Goal: Information Seeking & Learning: Learn about a topic

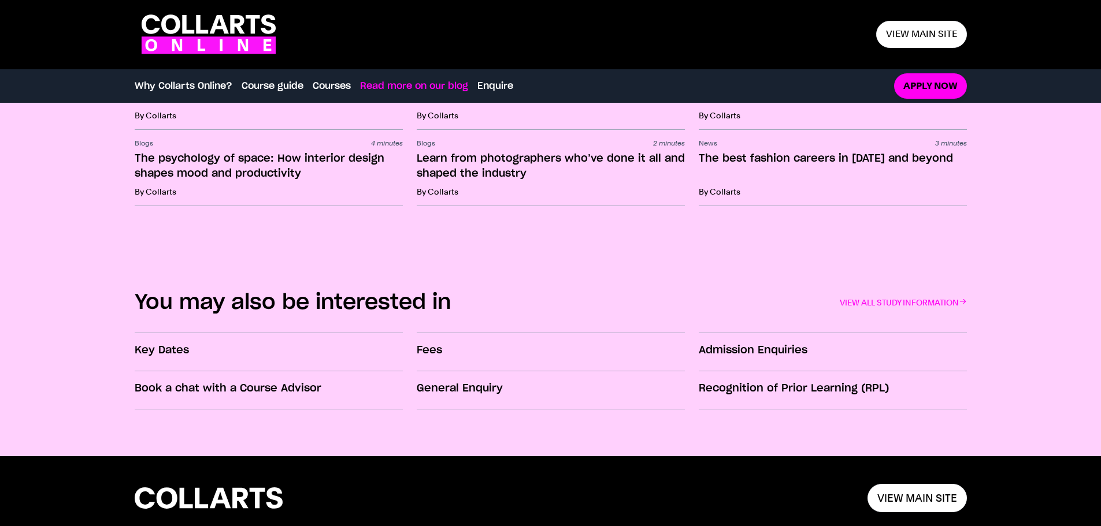
scroll to position [1853, 0]
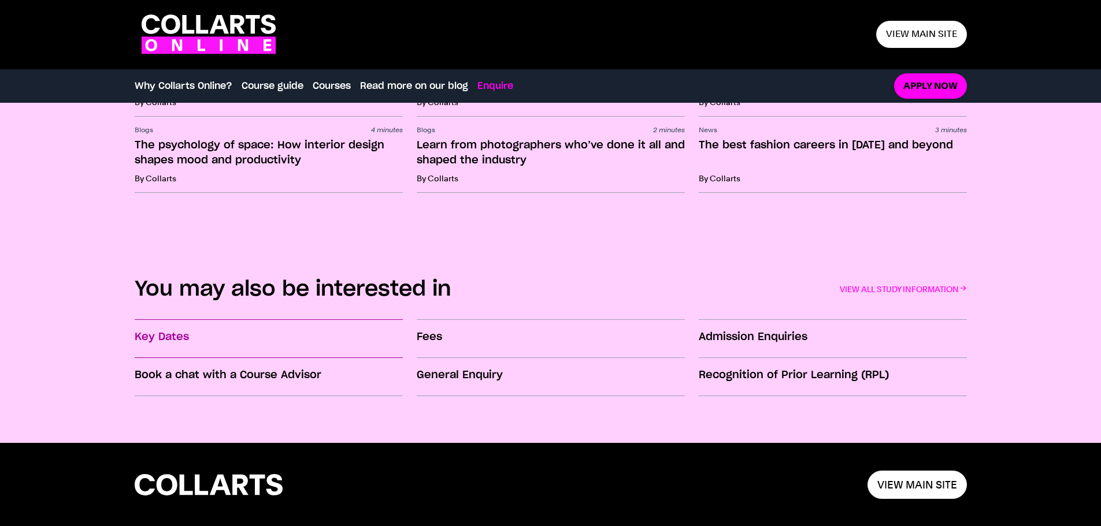
click at [263, 339] on h3 "Key Dates" at bounding box center [269, 337] width 268 height 15
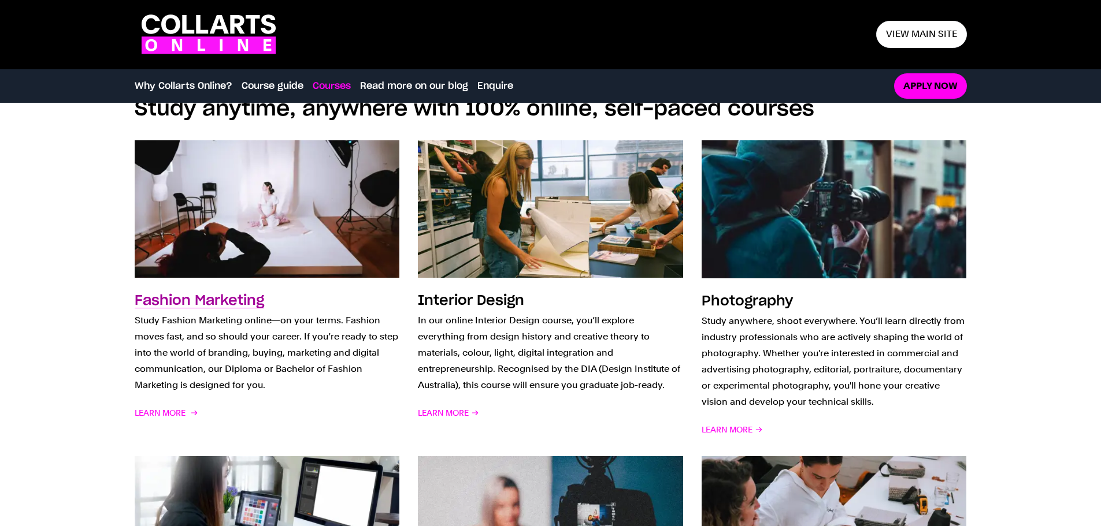
scroll to position [928, 0]
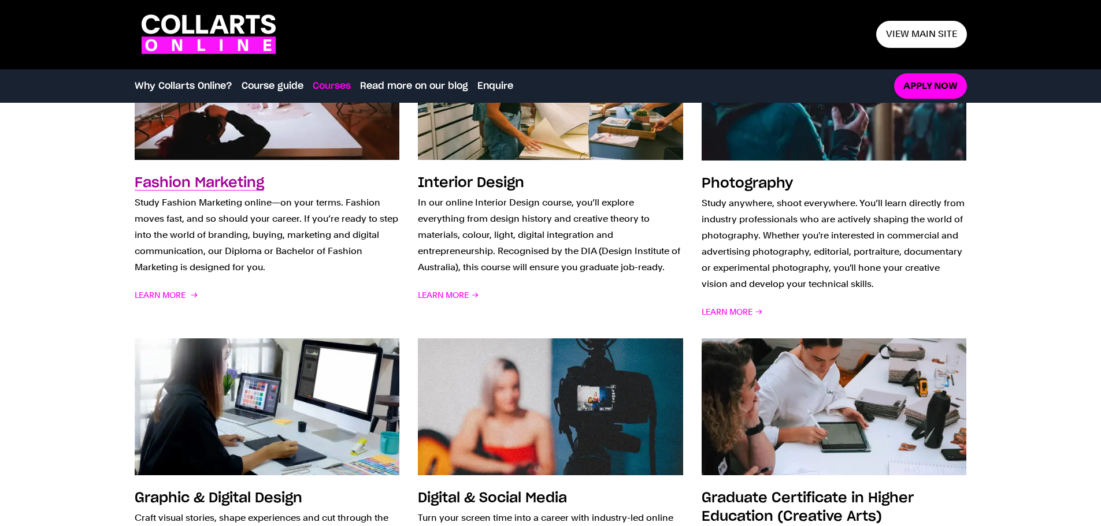
click at [189, 204] on p "Study Fashion Marketing online—on your terms. Fashion moves fast, and so should…" at bounding box center [267, 235] width 265 height 81
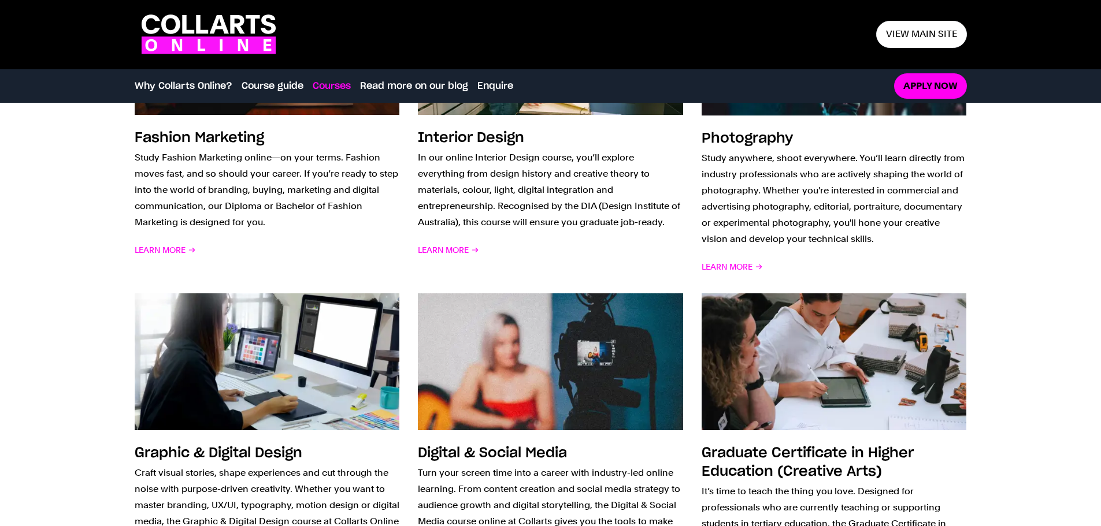
scroll to position [1044, 0]
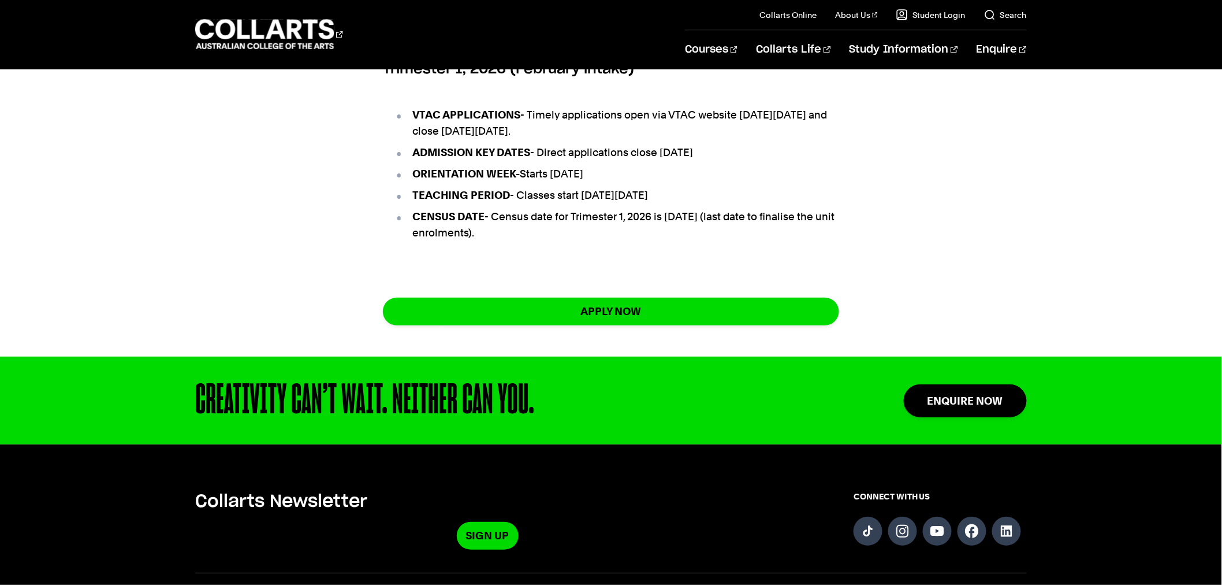
scroll to position [834, 0]
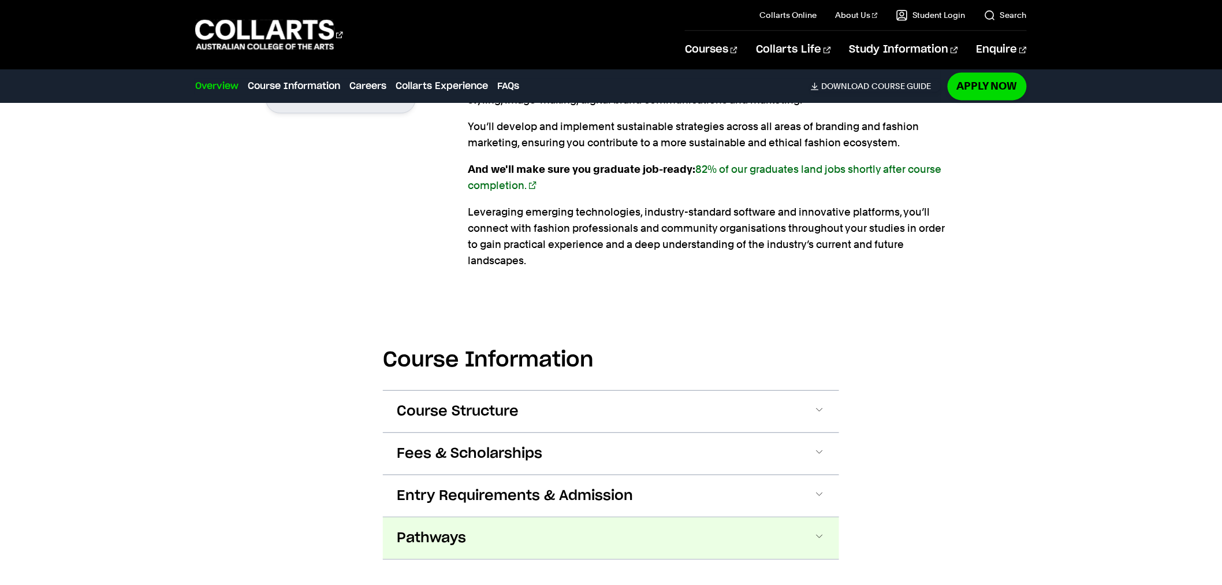
click at [0, 0] on button "Pathways" at bounding box center [0, 0] width 0 height 0
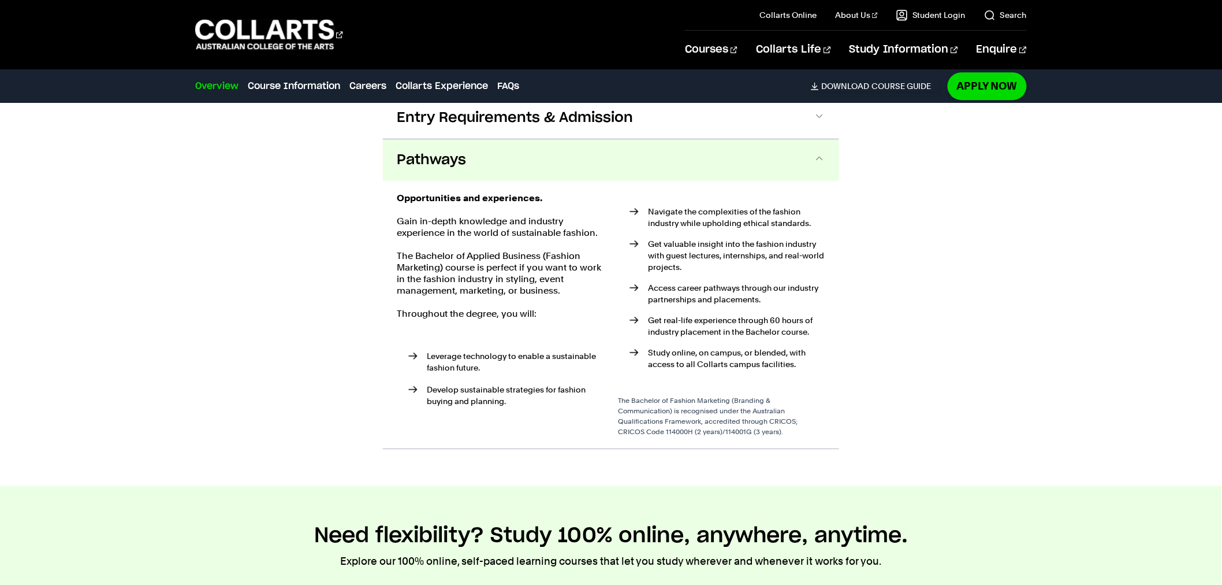
scroll to position [1424, 0]
